Goal: Information Seeking & Learning: Learn about a topic

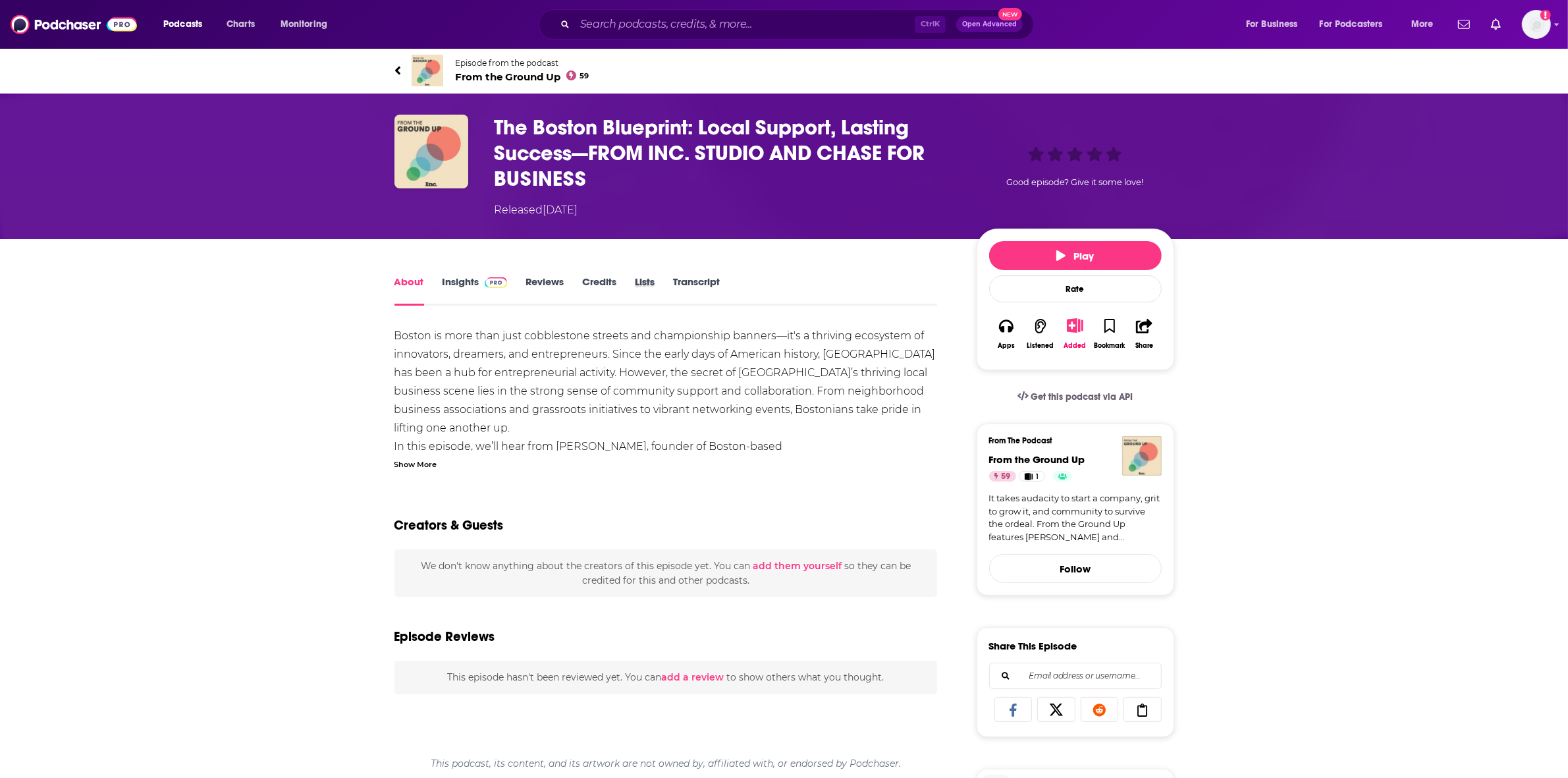
click at [665, 277] on div "Lists" at bounding box center [653, 290] width 38 height 30
click at [685, 277] on link "Transcript" at bounding box center [696, 290] width 46 height 30
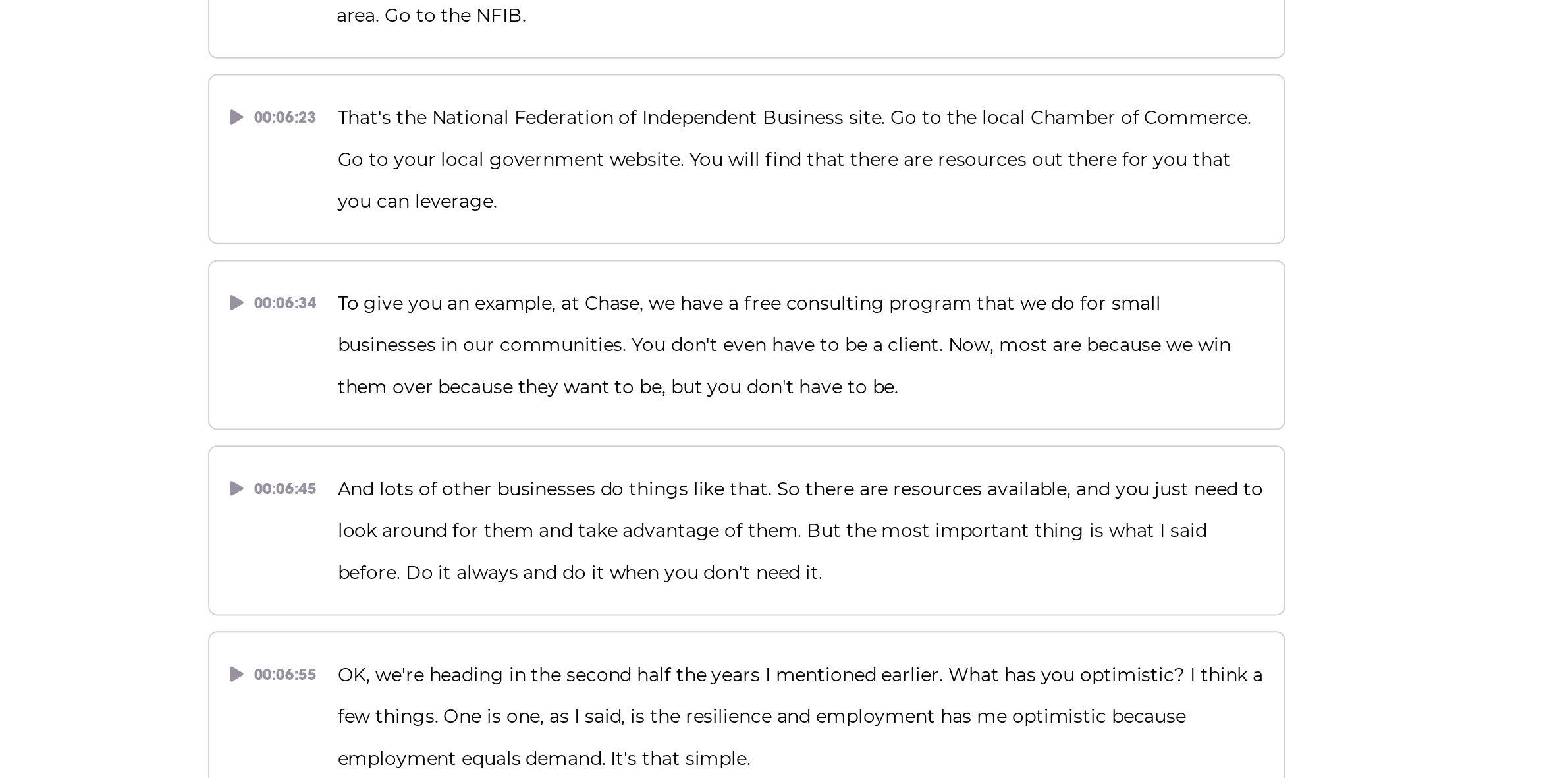
scroll to position [3283, 0]
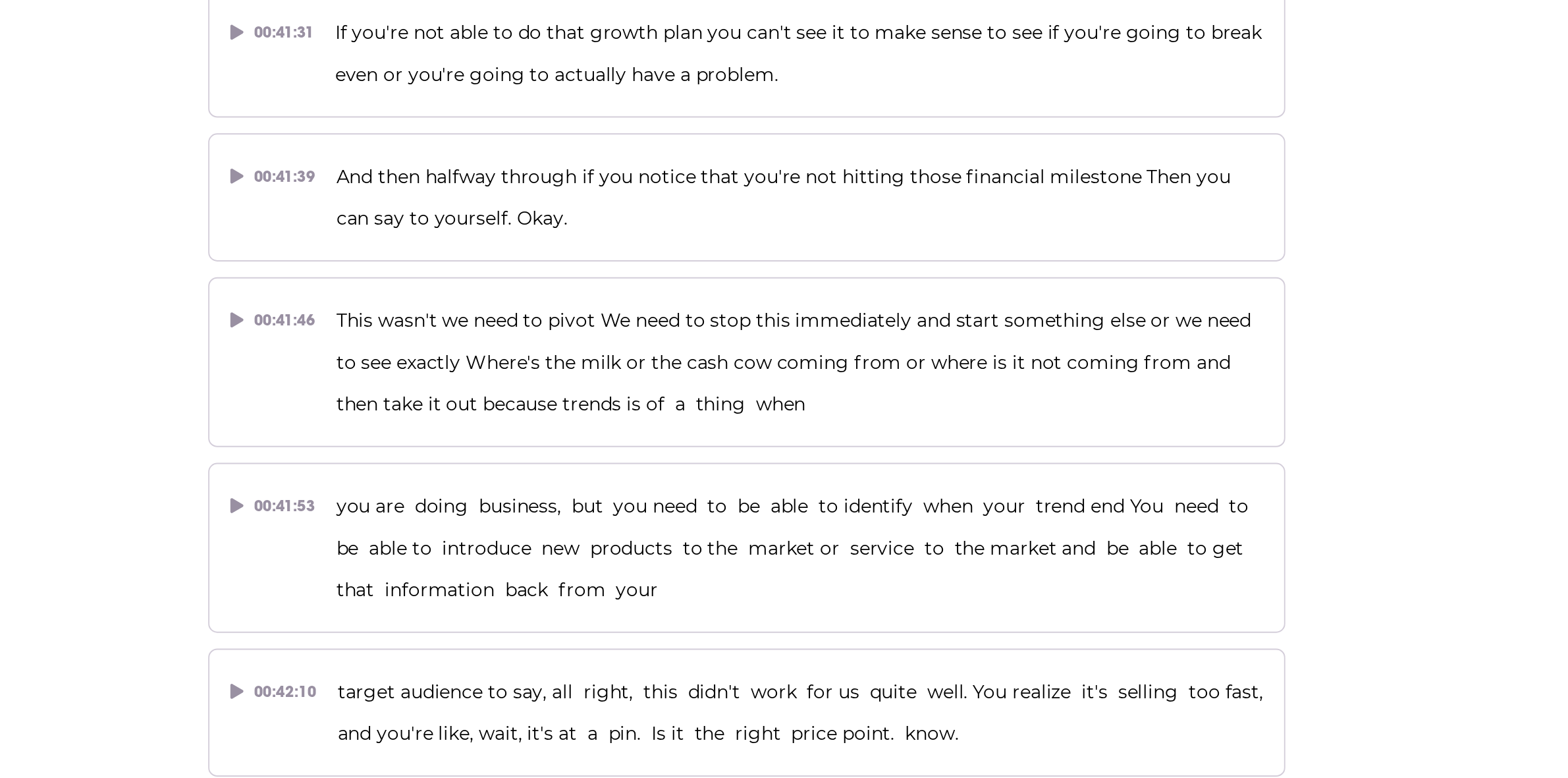
scroll to position [19808, 0]
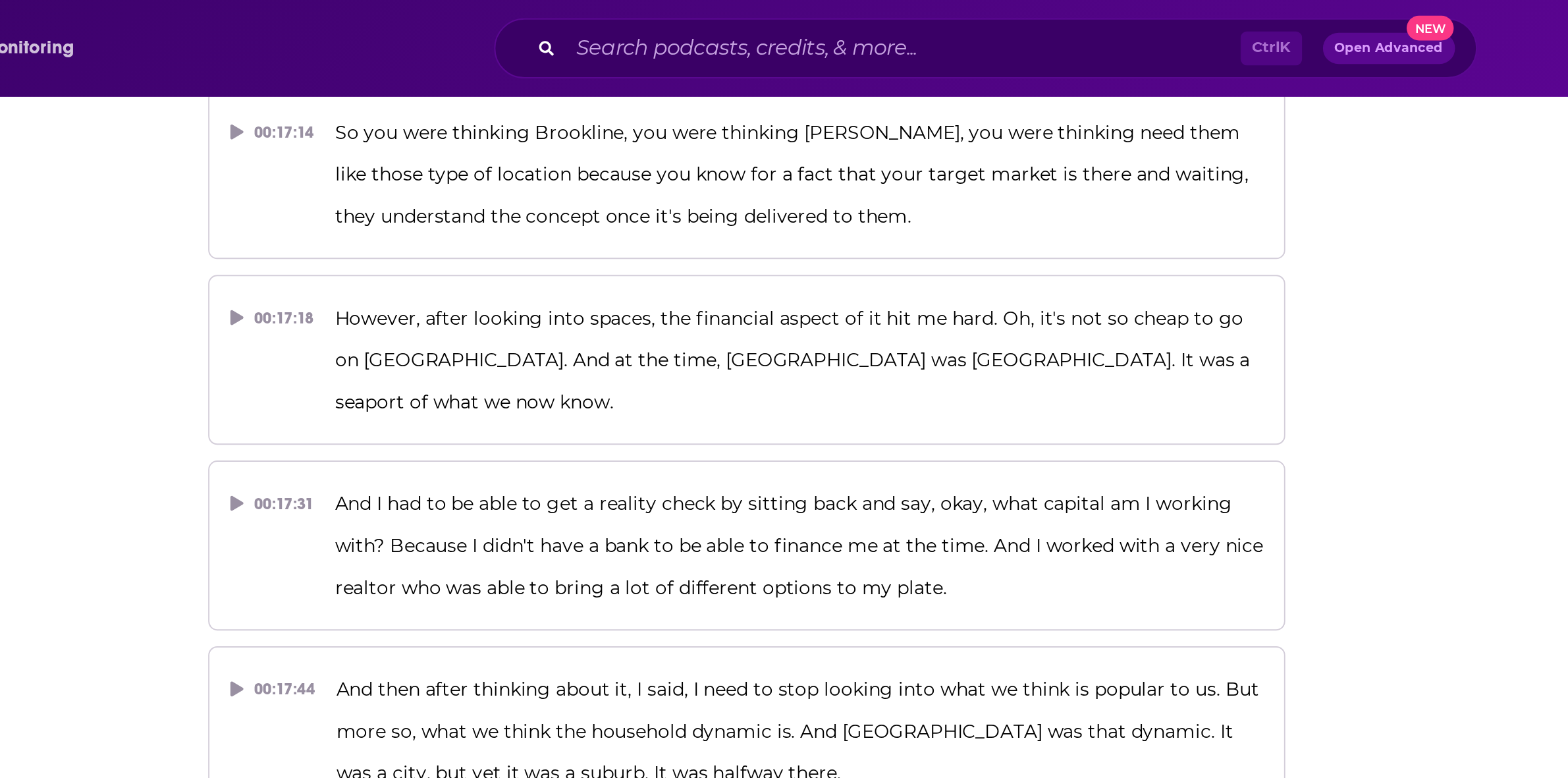
scroll to position [2819, 0]
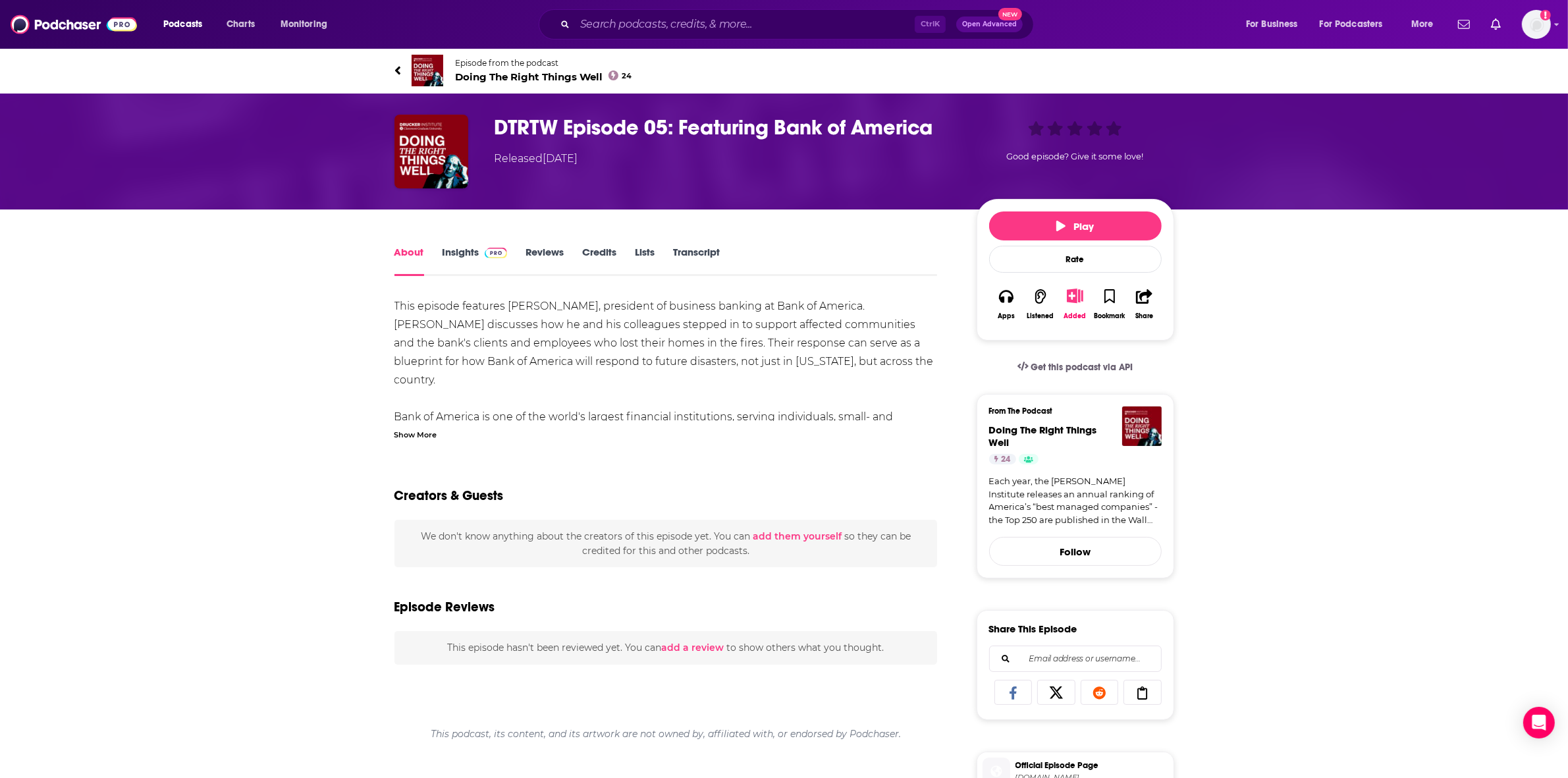
drag, startPoint x: 699, startPoint y: 245, endPoint x: 711, endPoint y: 54, distance: 191.4
click at [699, 246] on link "Transcript" at bounding box center [696, 261] width 46 height 30
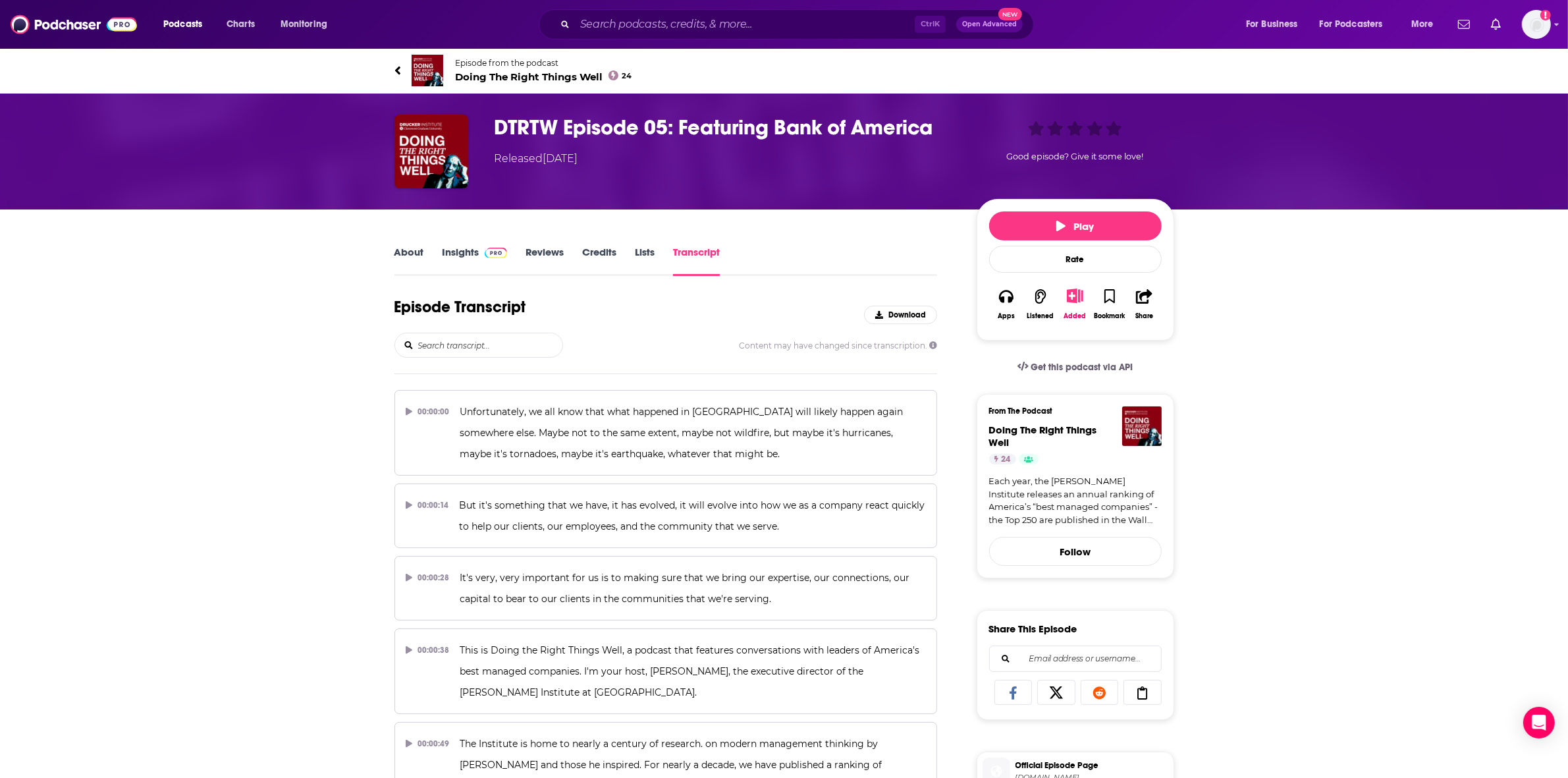
click at [471, 337] on input "search" at bounding box center [490, 345] width 146 height 24
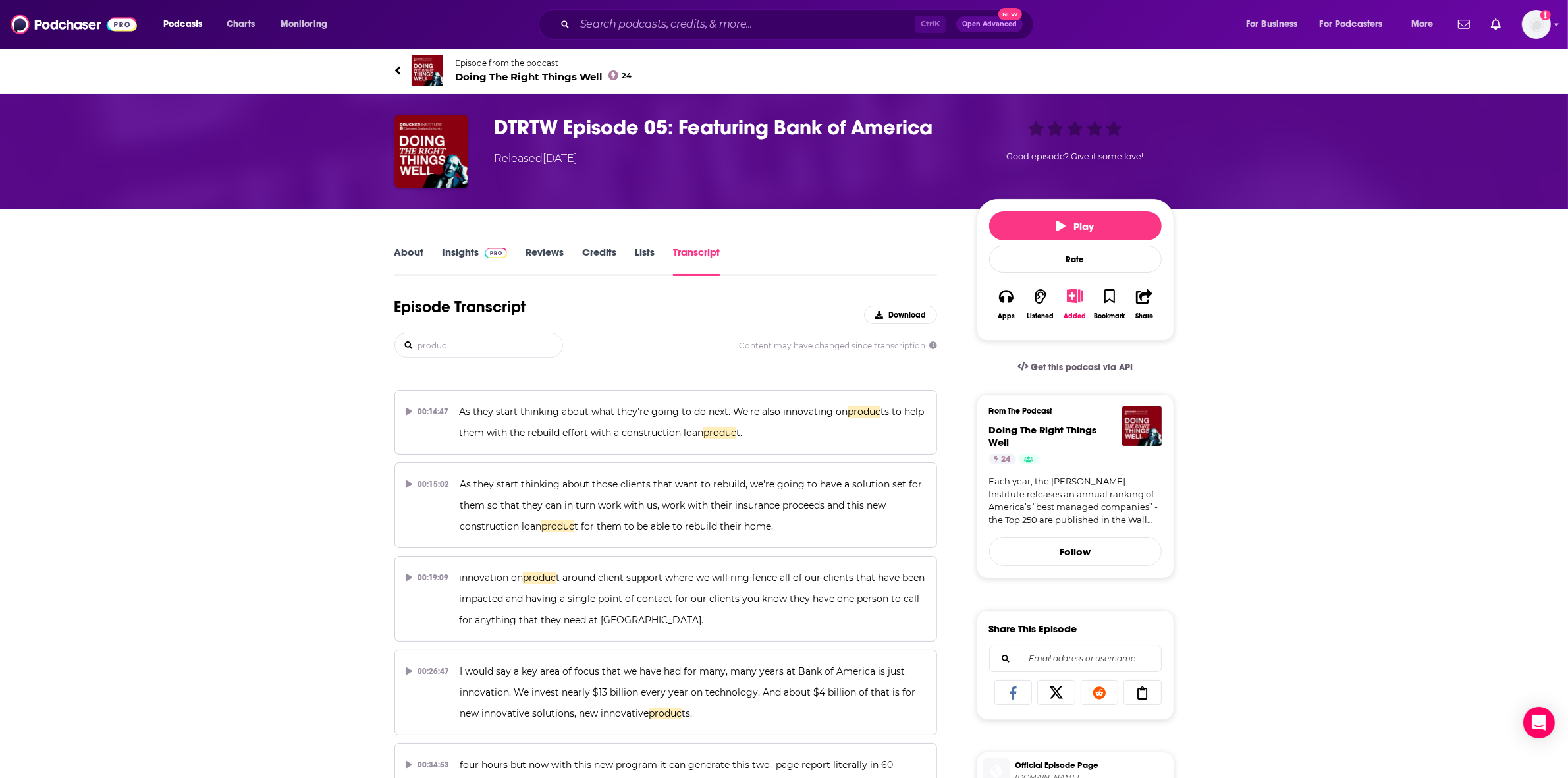
type input "product"
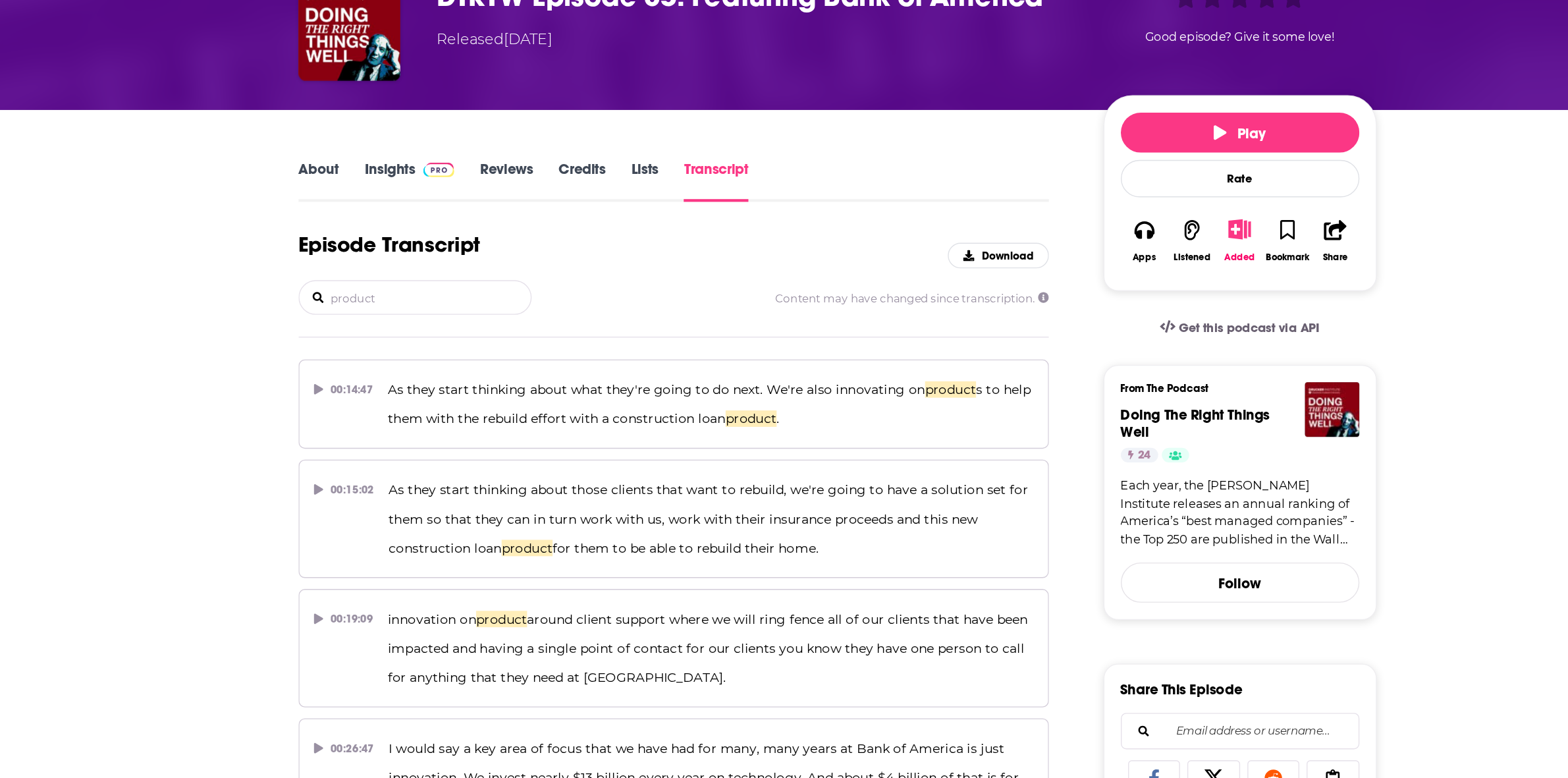
drag, startPoint x: 485, startPoint y: 344, endPoint x: 341, endPoint y: 328, distance: 144.9
click at [341, 328] on div "About Insights Reviews Credits Lists Transcript Episode Transcript Download pro…" at bounding box center [784, 748] width 1568 height 1077
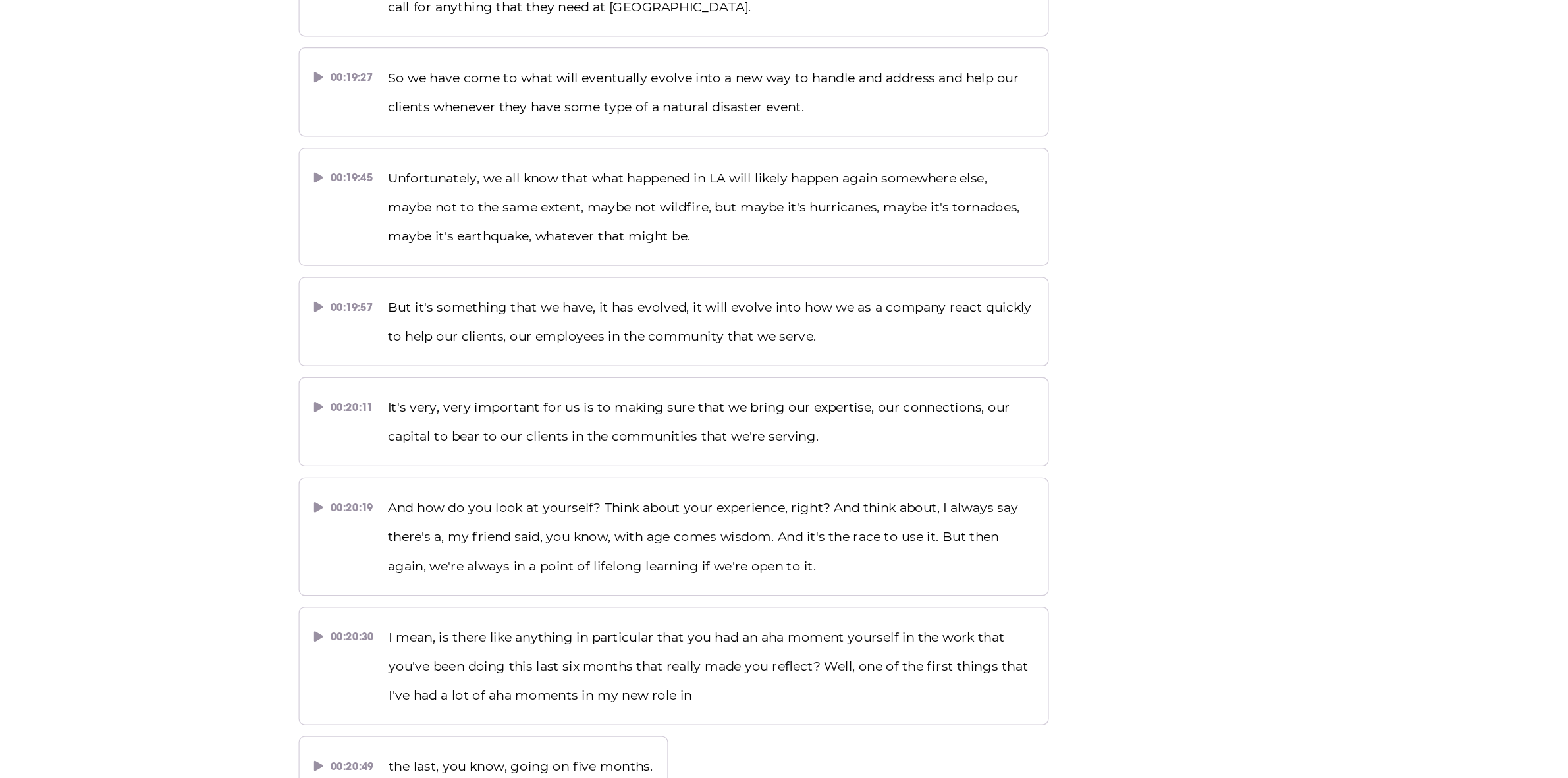
scroll to position [7119, 0]
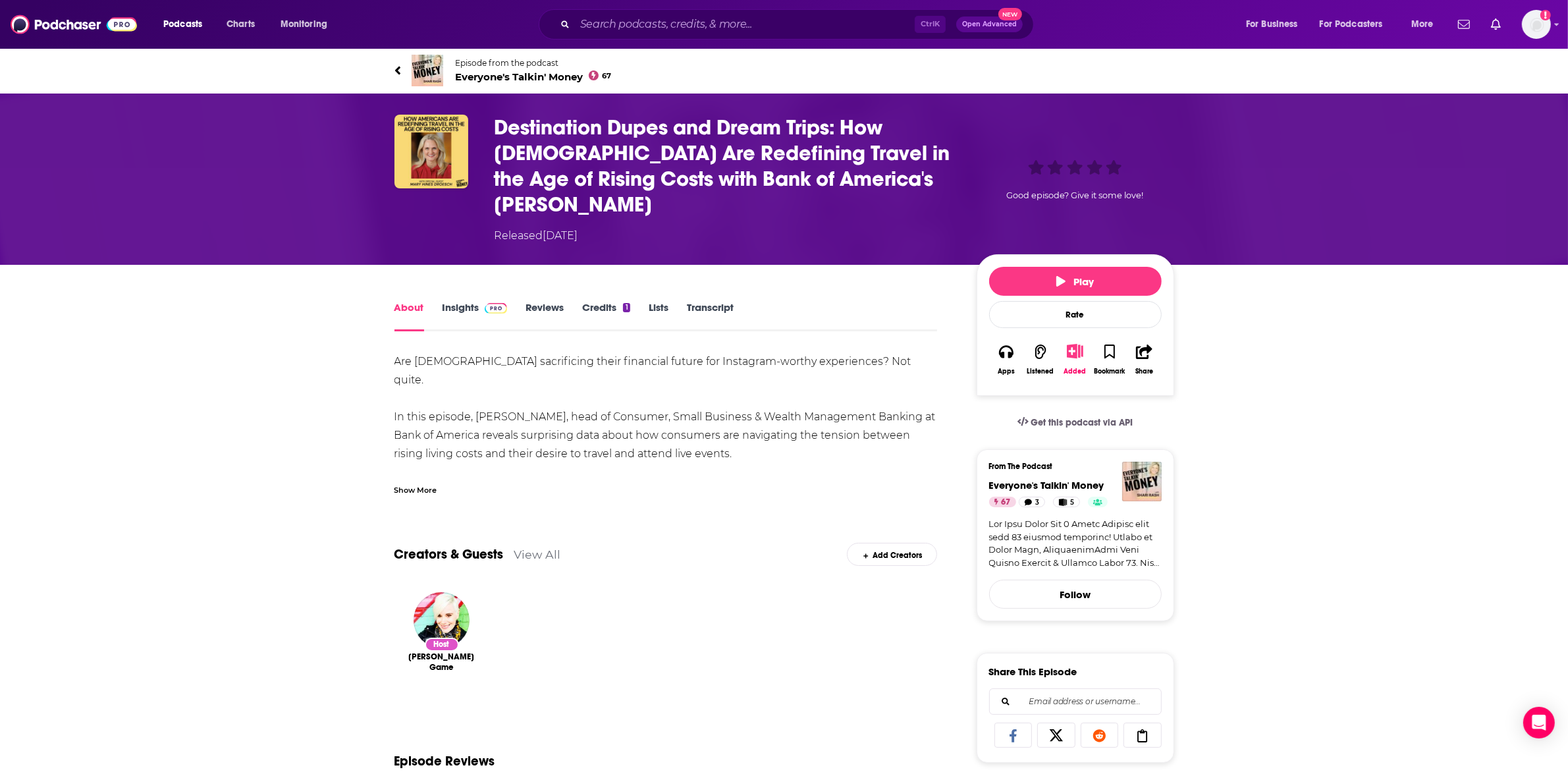
click at [713, 312] on link "Transcript" at bounding box center [710, 316] width 46 height 30
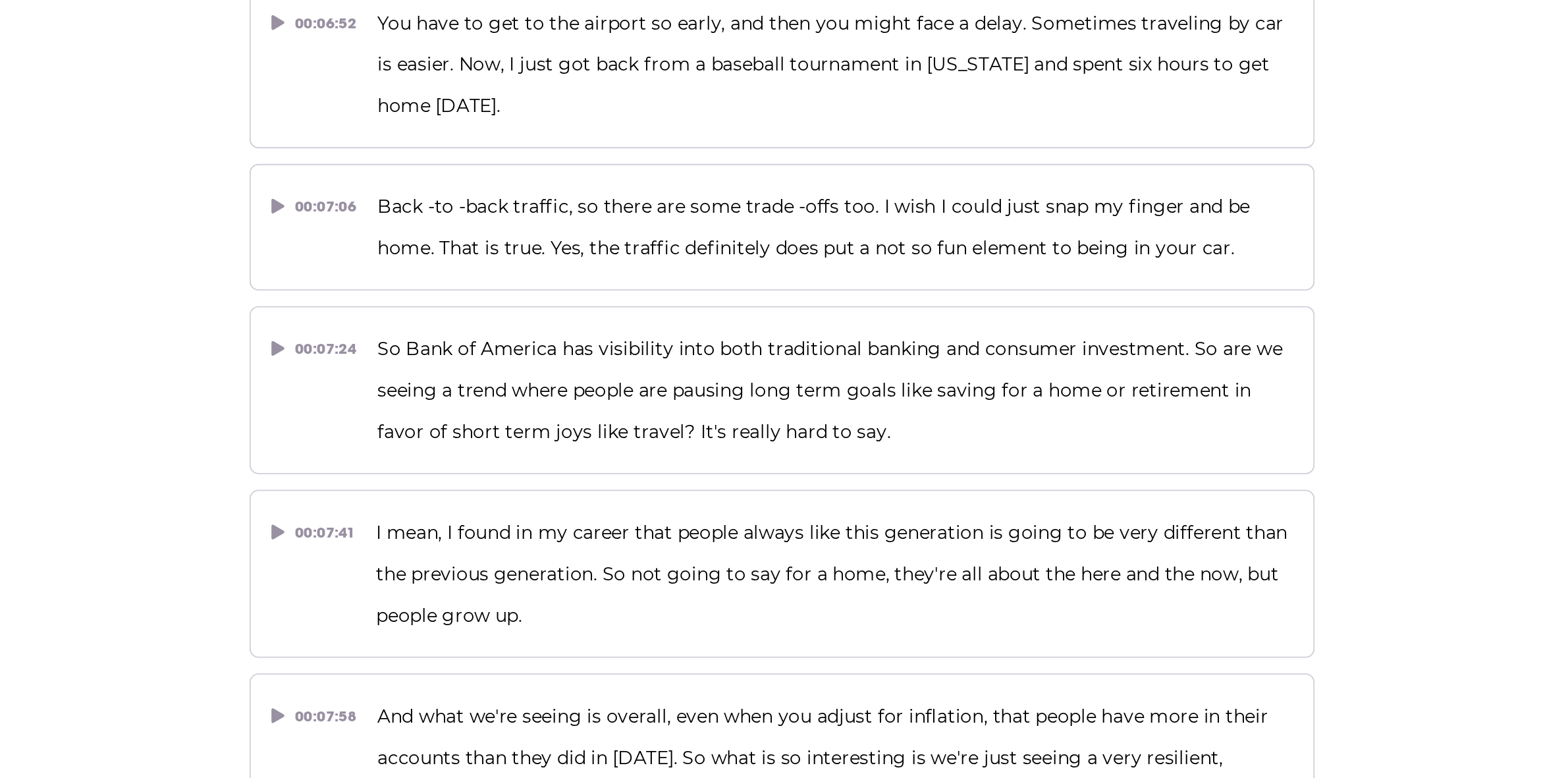
scroll to position [2483, 0]
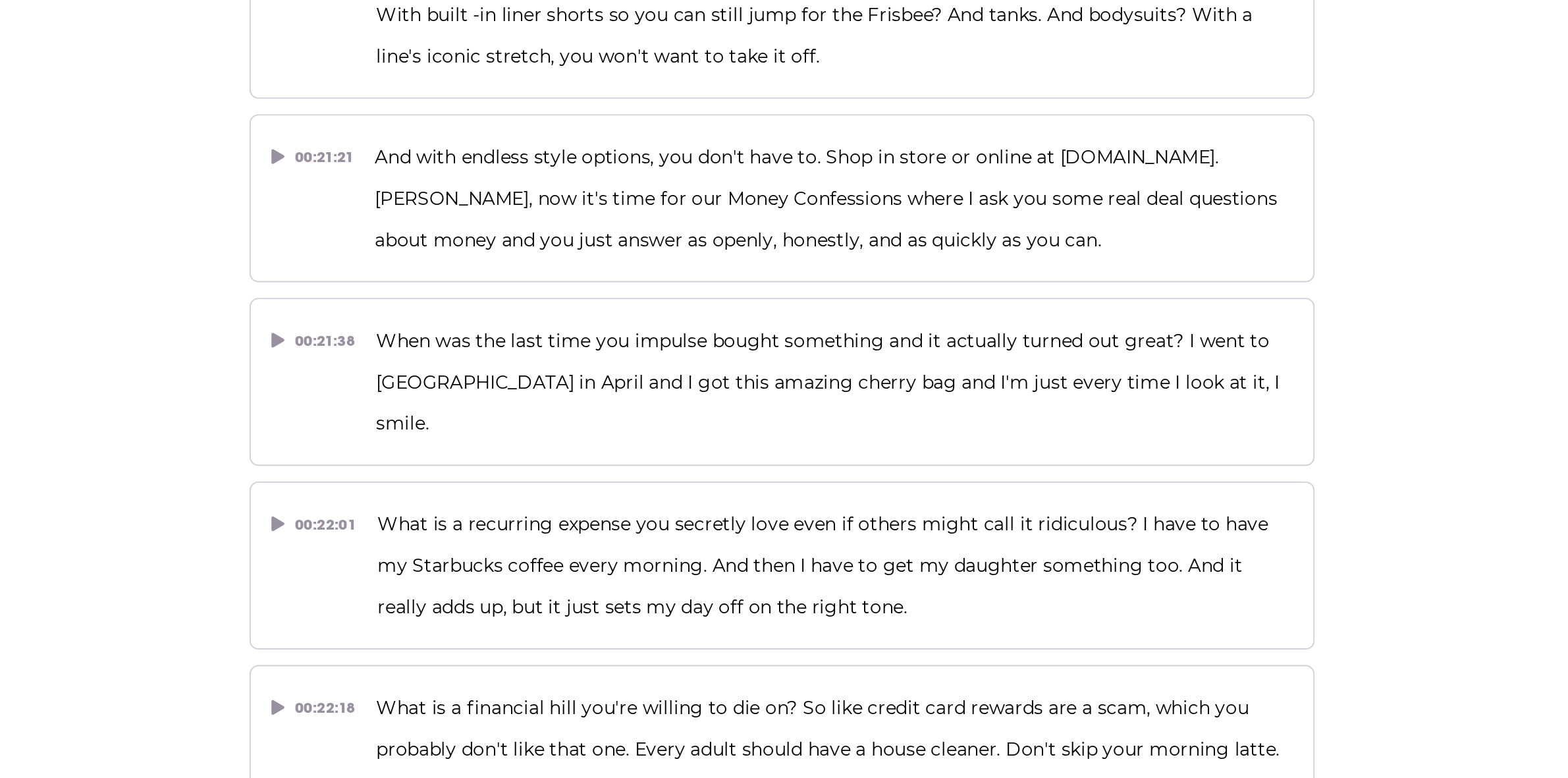
scroll to position [7434, 0]
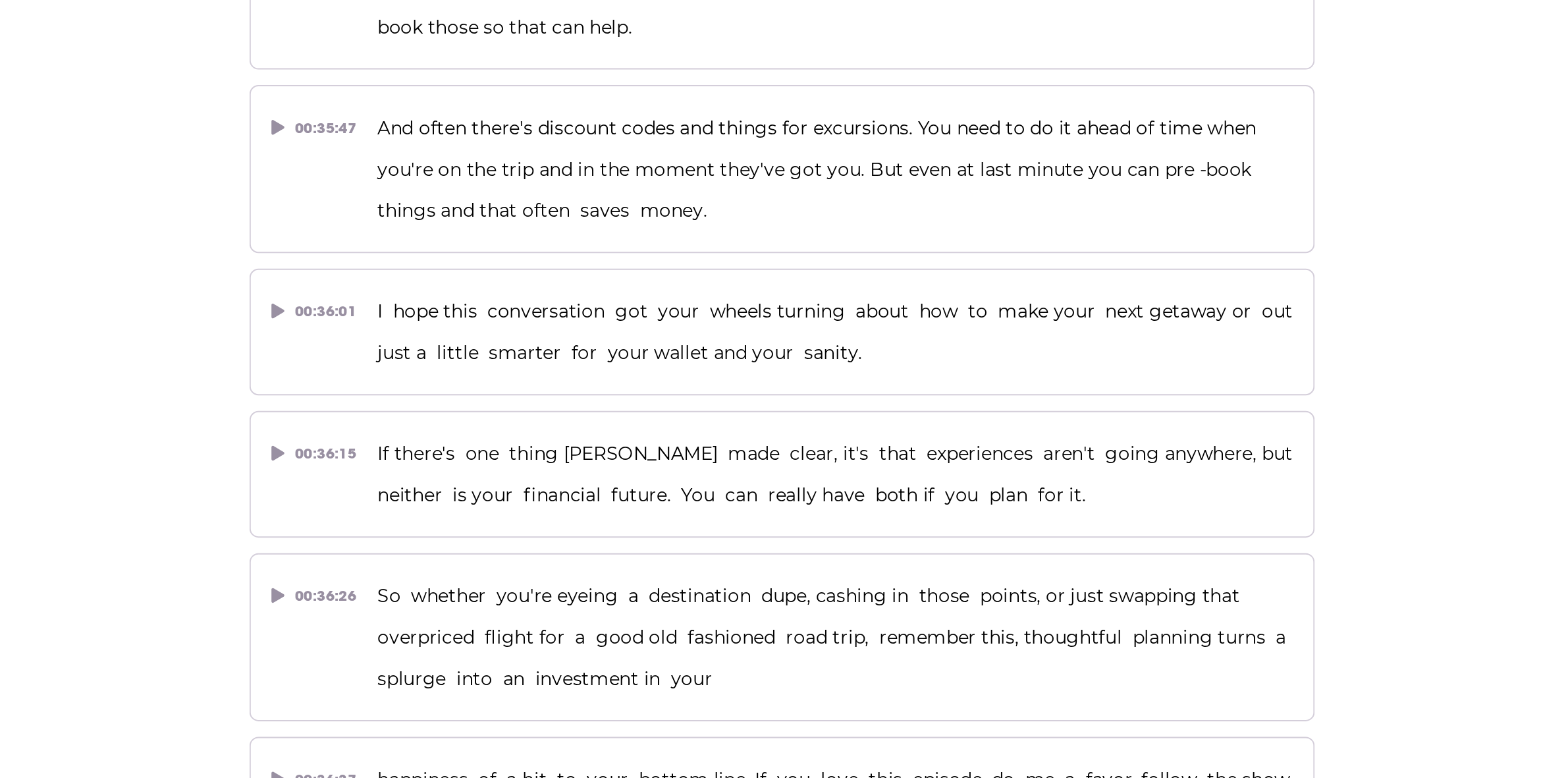
scroll to position [12512, 0]
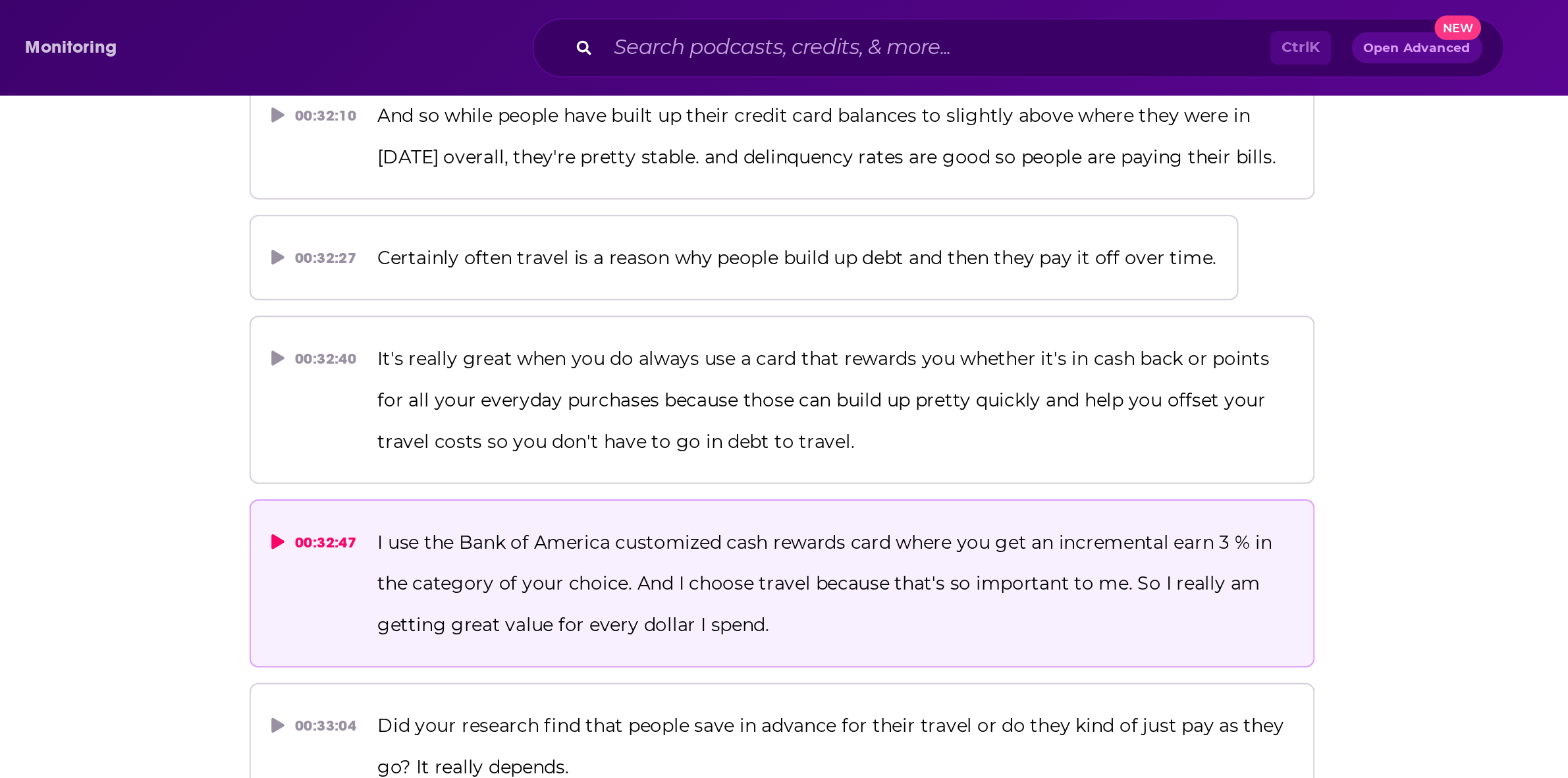
scroll to position [11672, 0]
